Goal: Obtain resource: Download file/media

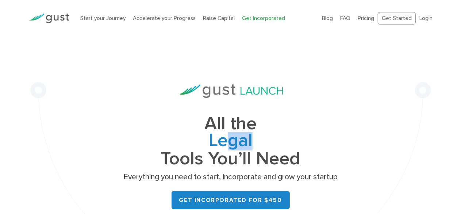
drag, startPoint x: 226, startPoint y: 141, endPoint x: 269, endPoint y: 135, distance: 43.8
click at [269, 135] on span "Legal" at bounding box center [230, 141] width 219 height 18
click at [269, 135] on div "Legal Cap Table Fundraising Governance" at bounding box center [230, 141] width 219 height 18
drag, startPoint x: 269, startPoint y: 135, endPoint x: 191, endPoint y: 140, distance: 78.3
click at [191, 150] on span "Cap Table" at bounding box center [230, 159] width 219 height 18
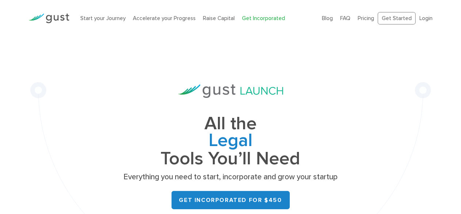
click at [111, 138] on div "All the Legal Cap Table Fundraising Governance Tools You’ll Need Everything you…" at bounding box center [230, 163] width 401 height 253
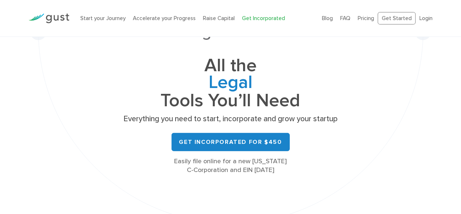
scroll to position [58, 0]
click at [369, 17] on link "Pricing" at bounding box center [366, 18] width 16 height 7
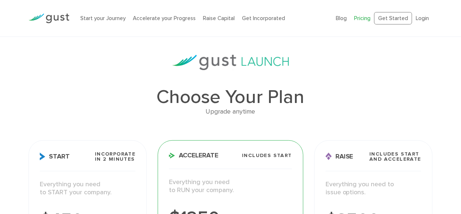
scroll to position [89, 0]
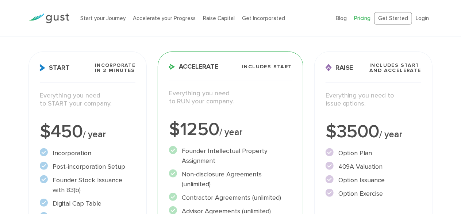
click at [110, 72] on span "Incorporate in 2 Minutes" at bounding box center [115, 68] width 41 height 10
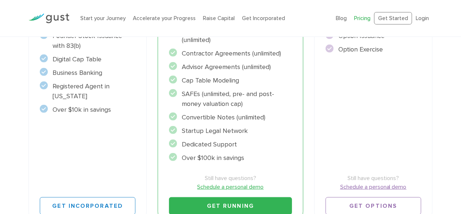
scroll to position [0, 0]
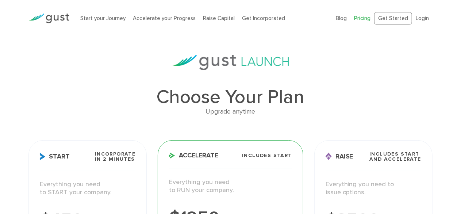
click at [51, 19] on img at bounding box center [48, 19] width 41 height 10
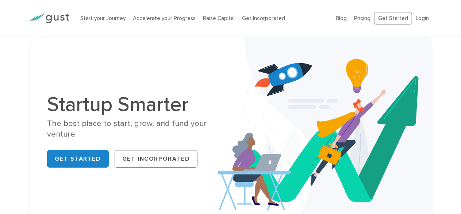
scroll to position [70, 0]
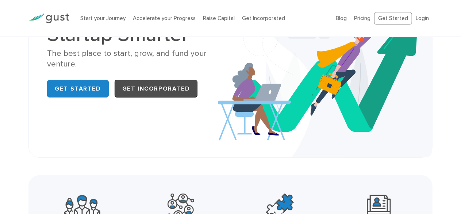
click at [176, 84] on link "Get Incorporated" at bounding box center [156, 89] width 83 height 18
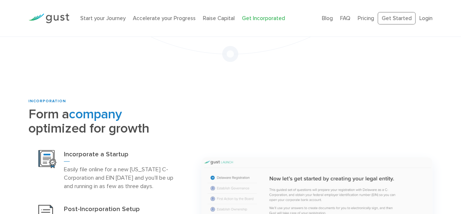
scroll to position [324, 0]
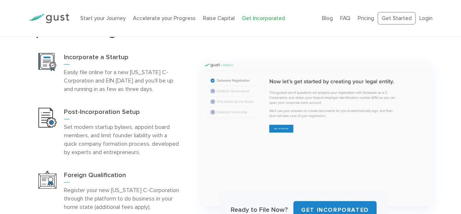
click at [176, 84] on p "Easily file online for a new Delaware C-Corporation and EIN today and you’ll be…" at bounding box center [122, 80] width 117 height 25
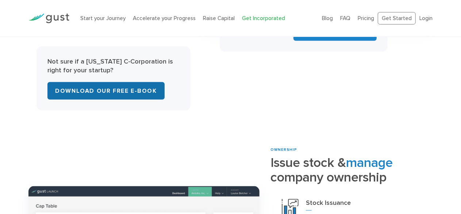
scroll to position [452, 0]
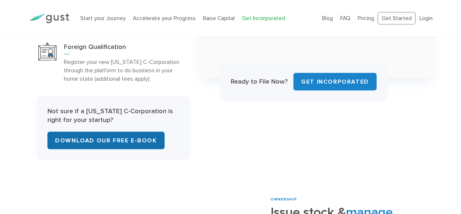
click at [115, 137] on link "Download Our Free E-Book" at bounding box center [105, 141] width 117 height 18
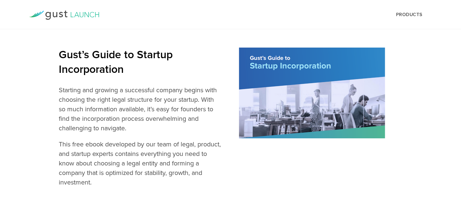
click at [101, 90] on p "Starting and growing a successful company begins with choosing the right legal …" at bounding box center [140, 108] width 163 height 47
click at [107, 134] on div "Gust’s Guide to Startup Incorporation Starting and growing a successful company…" at bounding box center [140, 120] width 163 height 146
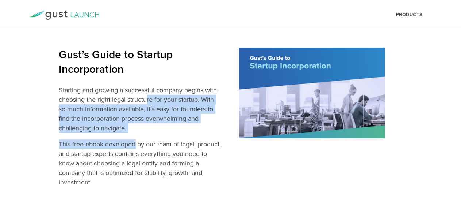
drag, startPoint x: 107, startPoint y: 134, endPoint x: 125, endPoint y: 100, distance: 38.6
click at [125, 100] on div "Gust’s Guide to Startup Incorporation Starting and growing a successful company…" at bounding box center [140, 120] width 163 height 146
click at [125, 100] on p "Starting and growing a successful company begins with choosing the right legal …" at bounding box center [140, 108] width 163 height 47
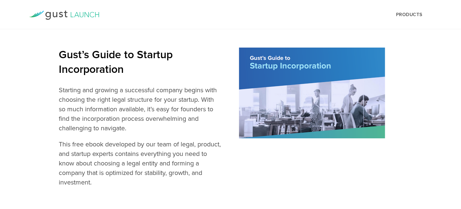
click at [225, 89] on section "Gust’s Guide to Startup Incorporation Starting and growing a successful company…" at bounding box center [231, 120] width 478 height 182
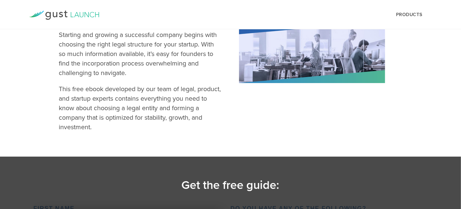
scroll to position [198, 0]
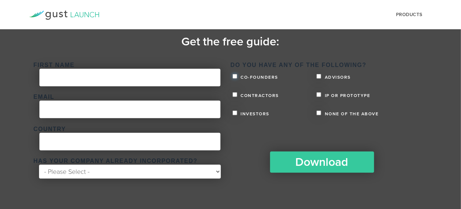
click at [236, 76] on input "Co-founders" at bounding box center [235, 76] width 5 height 5
checkbox input "true"
click at [319, 95] on input "IP or Prototype" at bounding box center [319, 94] width 5 height 5
checkbox input "true"
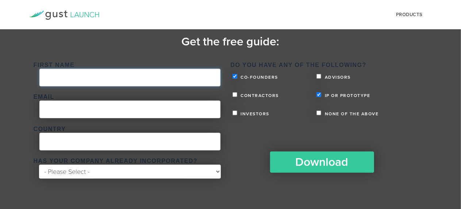
click at [172, 80] on input "First Name *" at bounding box center [129, 78] width 181 height 18
type input "volkan"
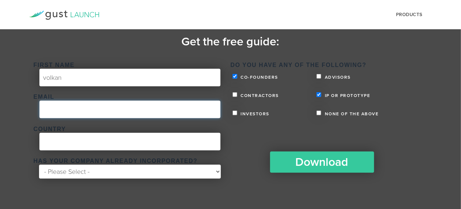
type input "furkanvolkansasmaz@gmail.com"
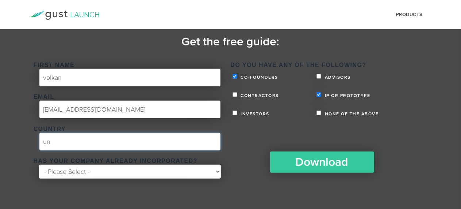
type input "u"
type input "USA"
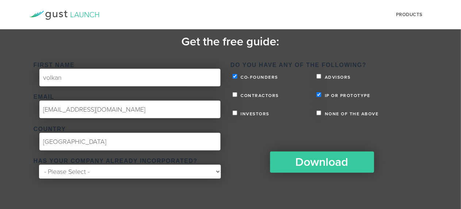
click at [109, 172] on select "- Please Select - Yes No" at bounding box center [129, 171] width 181 height 14
select select "No"
click at [39, 164] on select "- Please Select - Yes No" at bounding box center [129, 171] width 181 height 14
click at [284, 187] on section "Get the free guide: First Name * volkan Email * furkanvolkansasmaz@gmail.com Co…" at bounding box center [230, 111] width 461 height 196
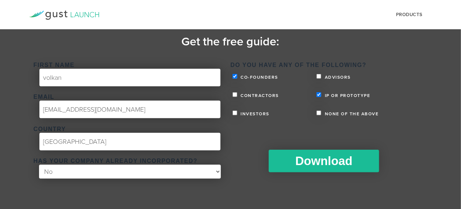
click at [313, 168] on input "Download" at bounding box center [324, 160] width 110 height 23
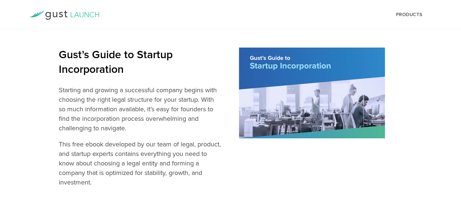
scroll to position [103, 0]
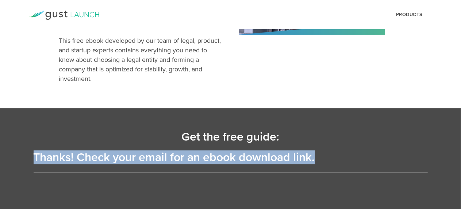
drag, startPoint x: 317, startPoint y: 135, endPoint x: 341, endPoint y: 165, distance: 39.2
click at [341, 165] on section "Get the free guide: Thanks! Check your email for an ebook download link." at bounding box center [230, 158] width 461 height 101
click at [317, 142] on section "Get the free guide: Thanks! Check your email for an ebook download link." at bounding box center [230, 158] width 461 height 101
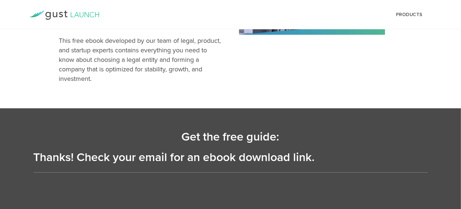
scroll to position [0, 0]
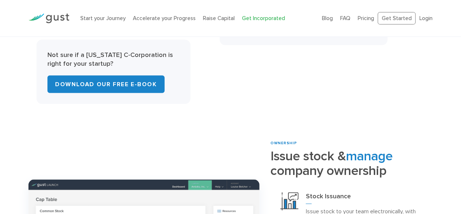
scroll to position [508, 0]
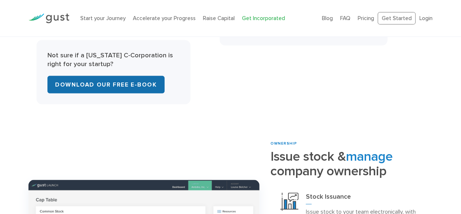
click at [131, 84] on link "Download Our Free E-Book" at bounding box center [105, 85] width 117 height 18
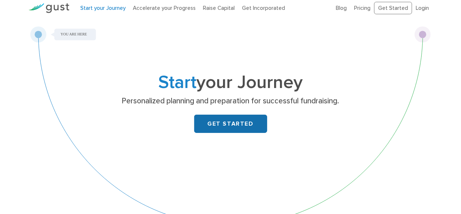
scroll to position [10, 0]
click at [250, 123] on link "GET STARTED" at bounding box center [230, 124] width 73 height 18
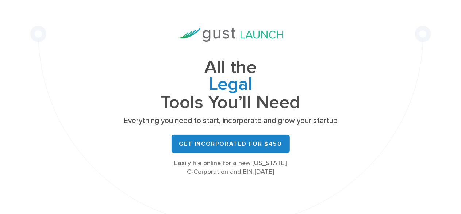
scroll to position [57, 0]
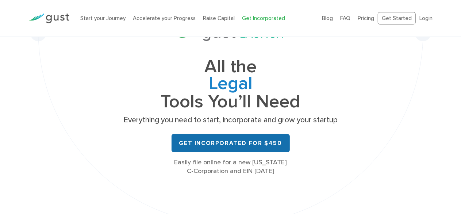
click at [233, 139] on link "Get Incorporated for $450" at bounding box center [231, 143] width 118 height 18
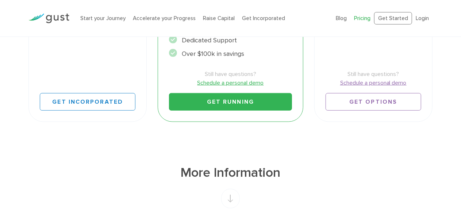
scroll to position [337, 0]
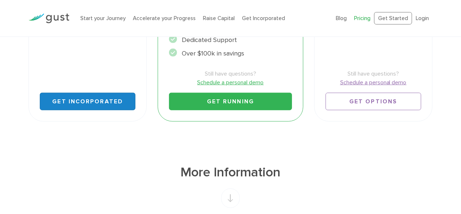
click at [89, 105] on link "Get Incorporated" at bounding box center [88, 102] width 96 height 18
